Goal: Information Seeking & Learning: Learn about a topic

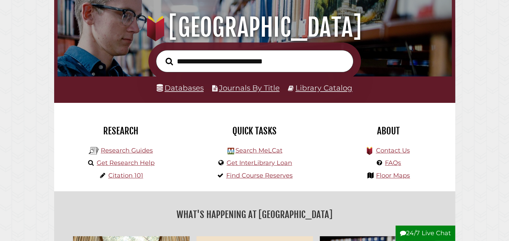
scroll to position [75, 0]
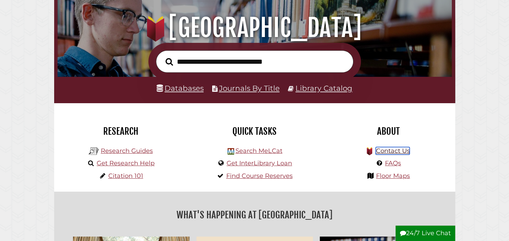
click at [402, 149] on link "Contact Us" at bounding box center [393, 151] width 34 height 8
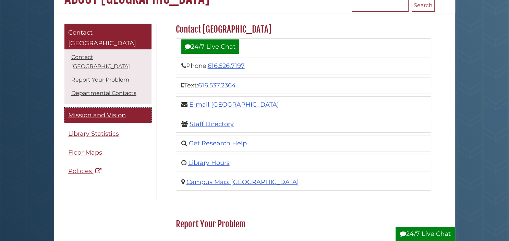
scroll to position [82, 0]
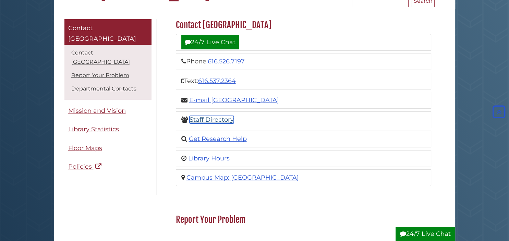
click at [205, 118] on link "Staff Directory" at bounding box center [211, 120] width 44 height 8
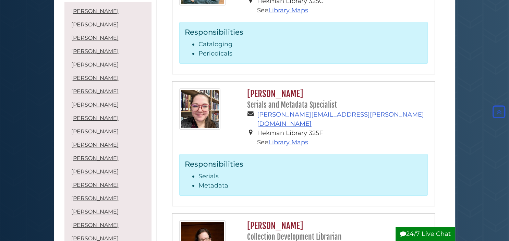
scroll to position [2319, 0]
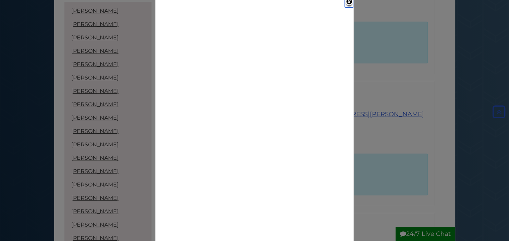
click at [347, 1] on link "Close" at bounding box center [349, 3] width 9 height 10
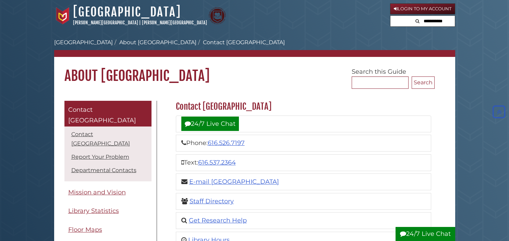
scroll to position [82, 0]
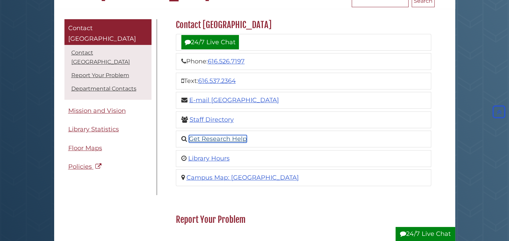
click at [211, 138] on link "Get Research Help" at bounding box center [218, 139] width 58 height 8
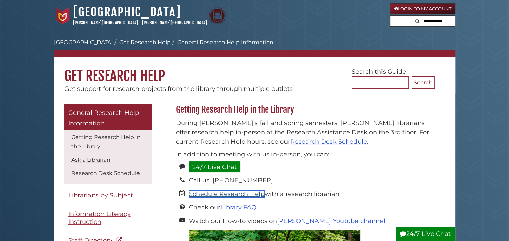
click at [200, 195] on link "Schedule Research Help" at bounding box center [227, 194] width 76 height 8
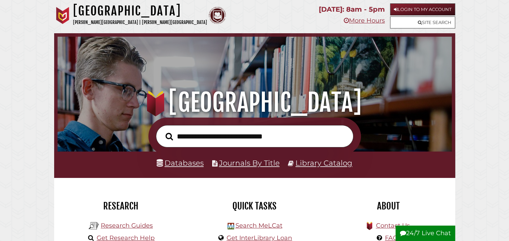
scroll to position [130, 391]
click at [188, 165] on link "Databases" at bounding box center [180, 162] width 47 height 9
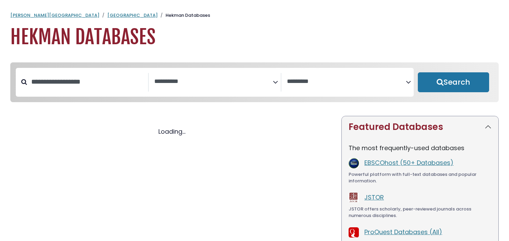
select select "Database Subject Filter"
select select "Database Vendors Filter"
select select "Database Subject Filter"
select select "Database Vendors Filter"
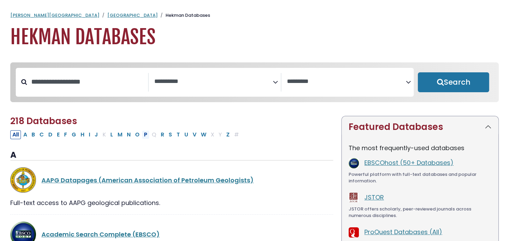
click at [144, 136] on button "P" at bounding box center [146, 134] width 8 height 9
select select "Database Subject Filter"
select select "Database Vendors Filter"
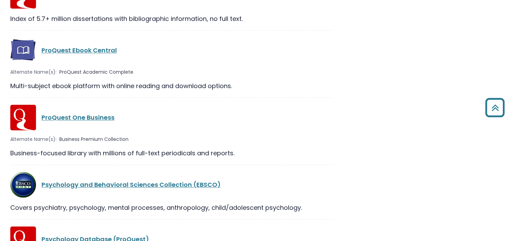
scroll to position [852, 0]
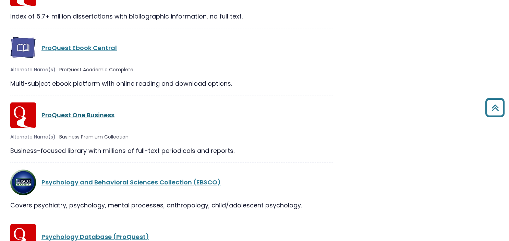
click at [105, 116] on link "ProQuest One Business" at bounding box center [77, 115] width 73 height 9
